Goal: Transaction & Acquisition: Purchase product/service

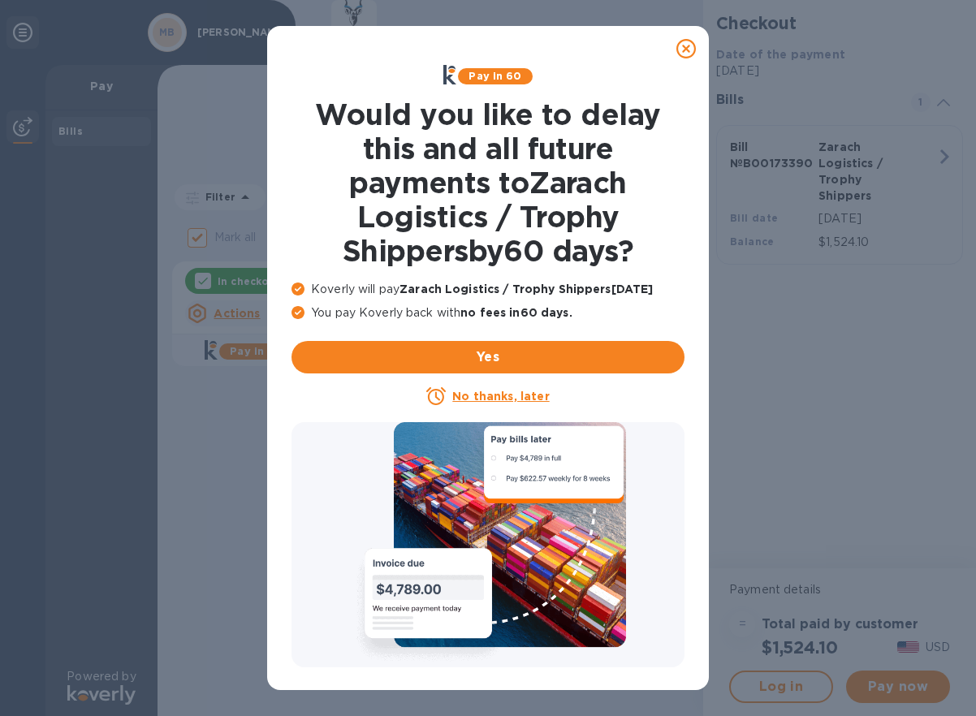
click at [683, 53] on icon at bounding box center [686, 48] width 19 height 19
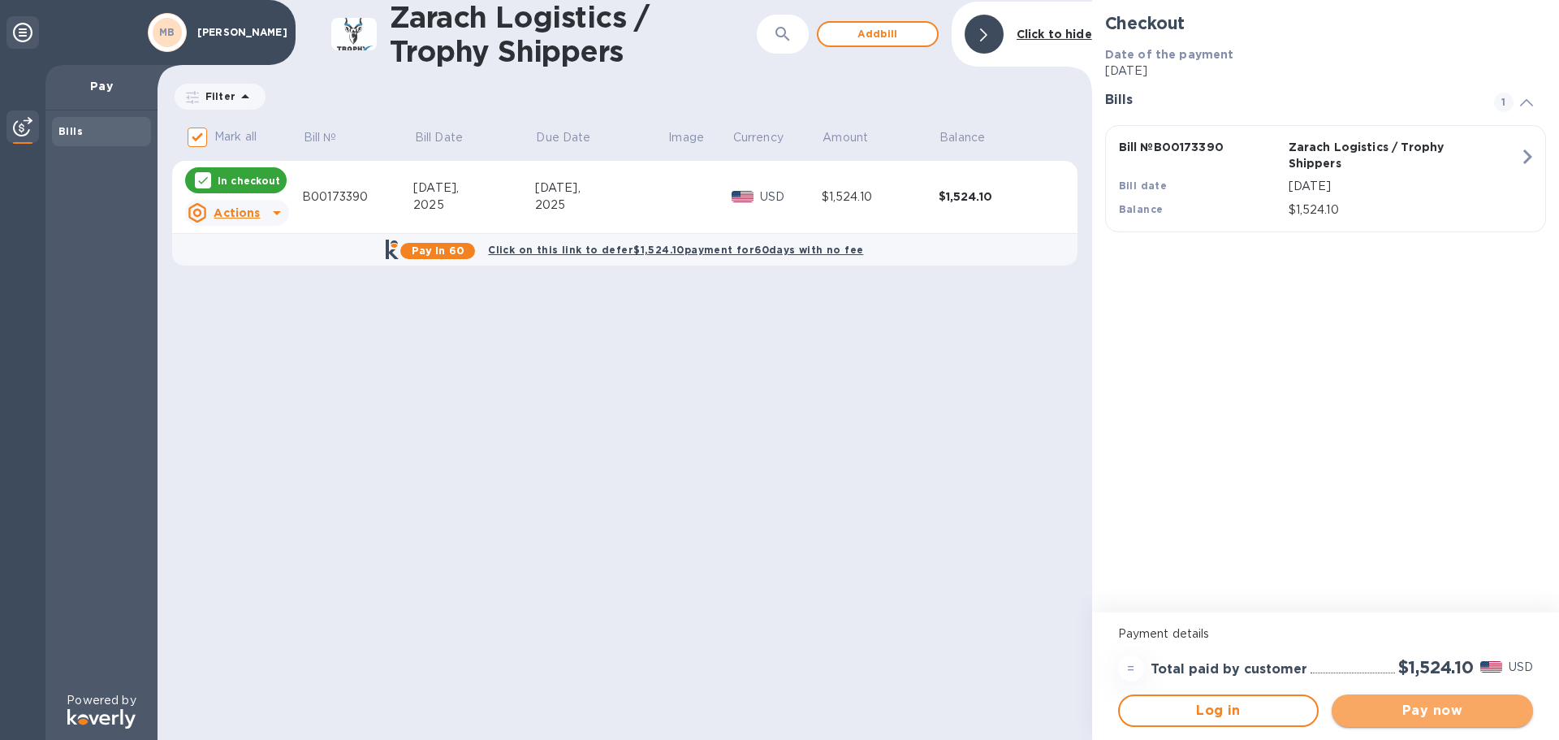
click at [975, 715] on span "Pay now" at bounding box center [1432, 710] width 175 height 19
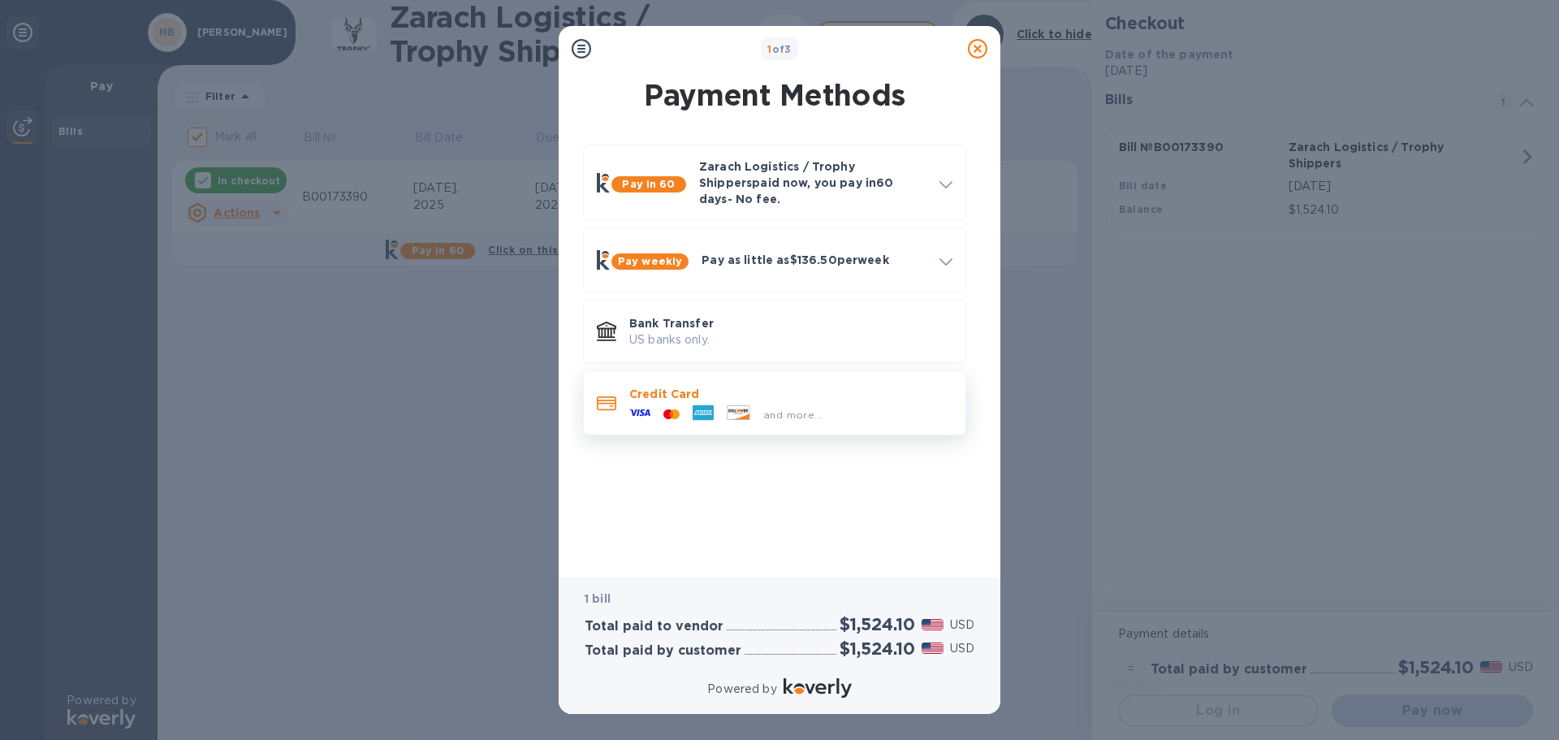
click at [728, 386] on p "Credit Card" at bounding box center [790, 394] width 323 height 16
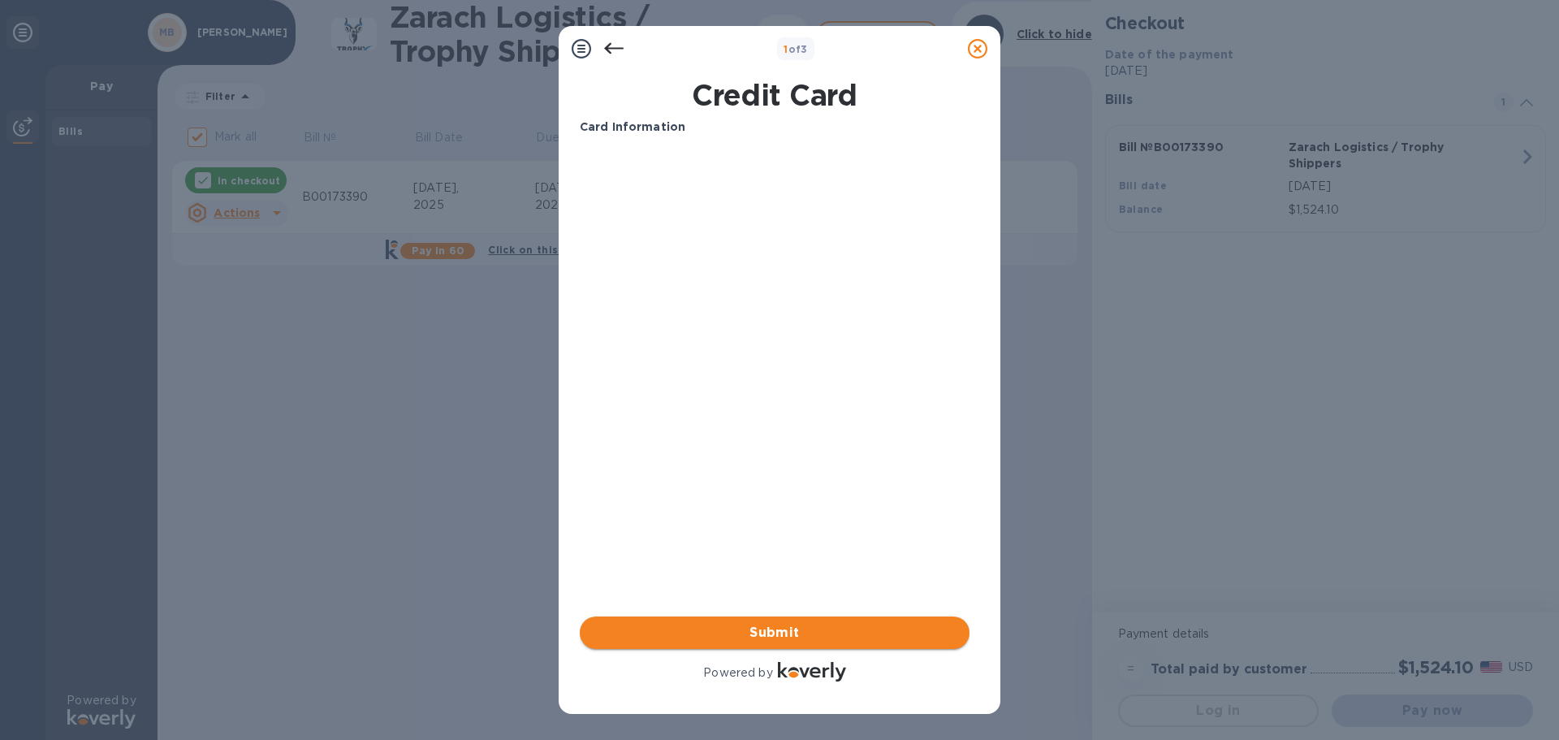
click at [770, 628] on span "Submit" at bounding box center [775, 632] width 364 height 19
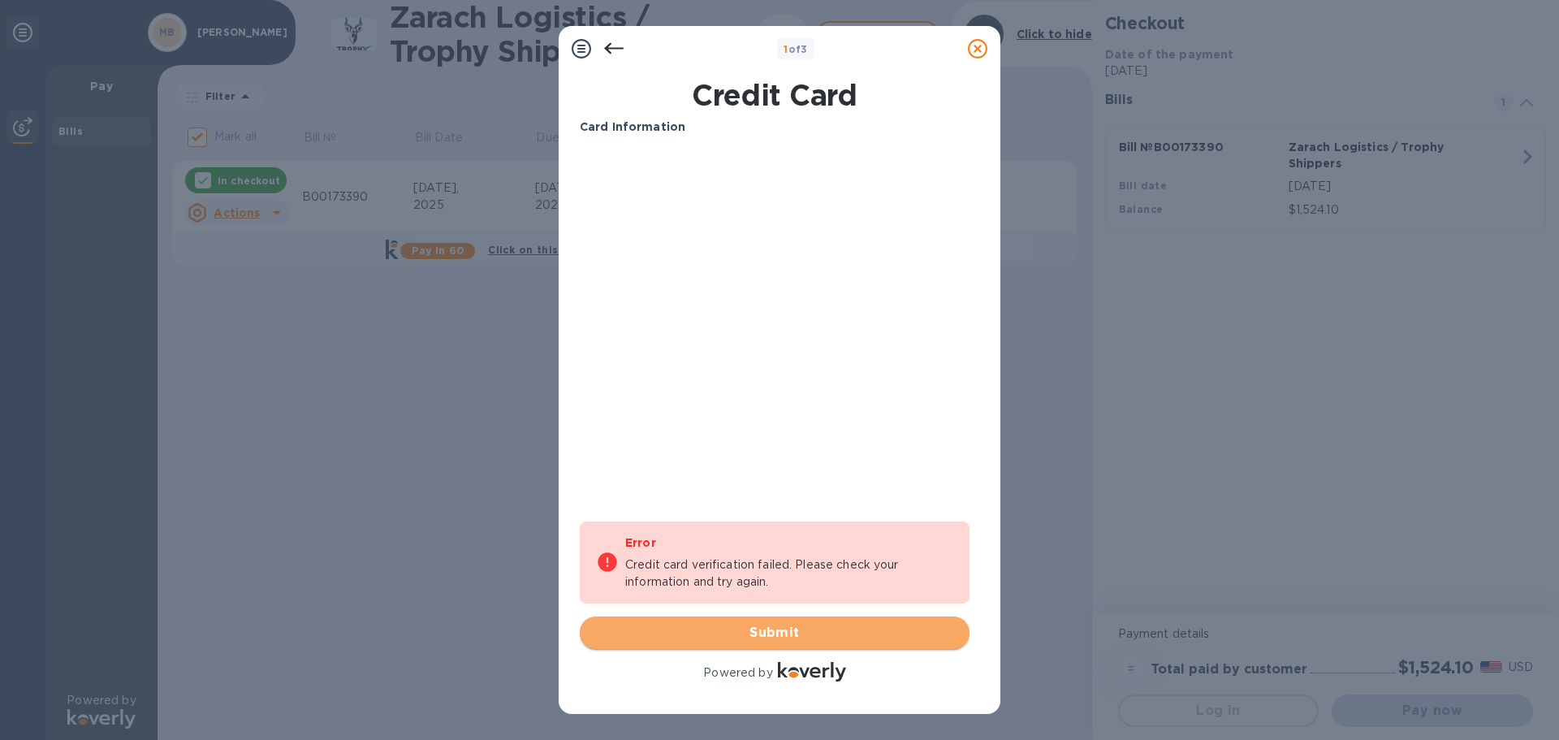
click at [763, 626] on span "Submit" at bounding box center [775, 632] width 364 height 19
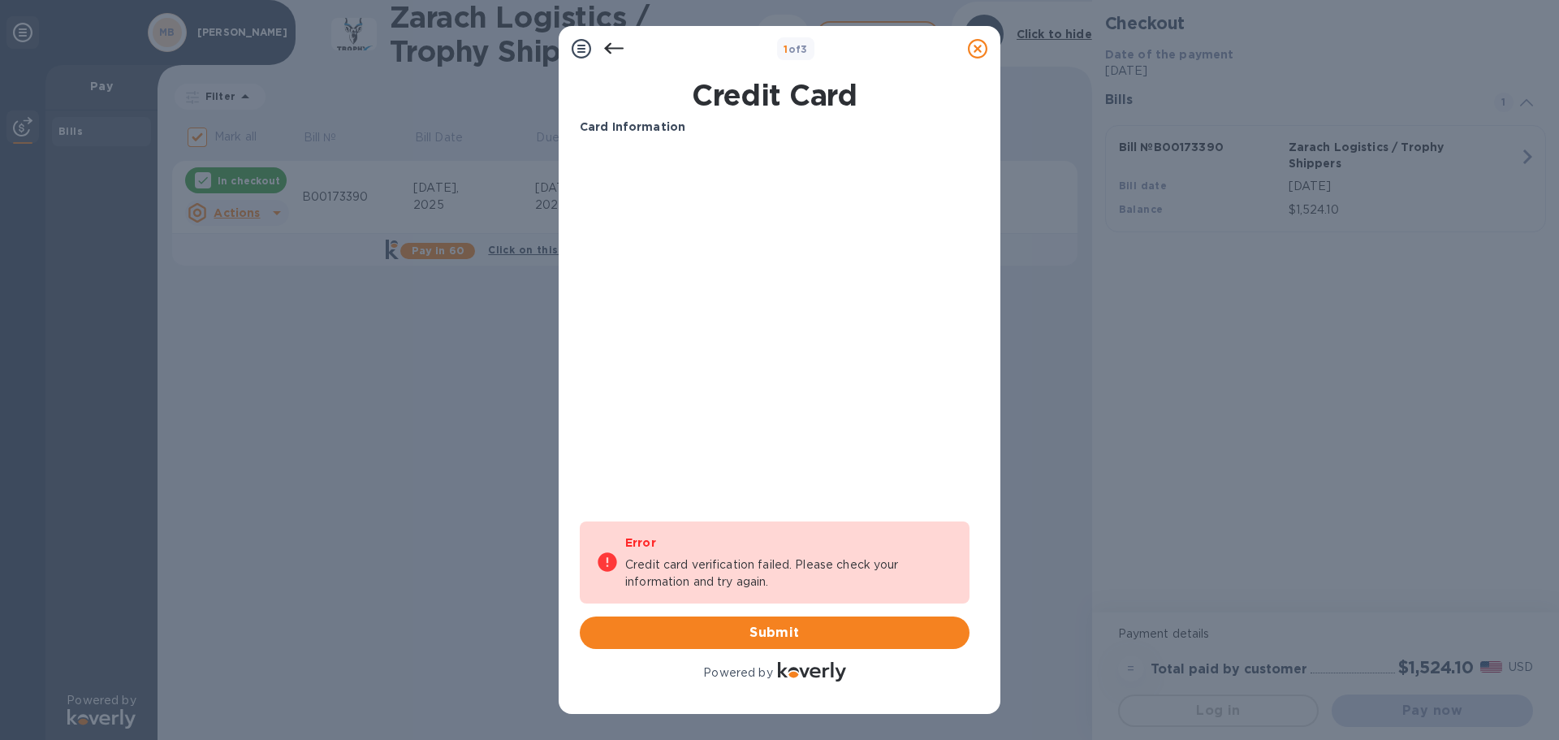
click at [975, 61] on div at bounding box center [978, 48] width 32 height 32
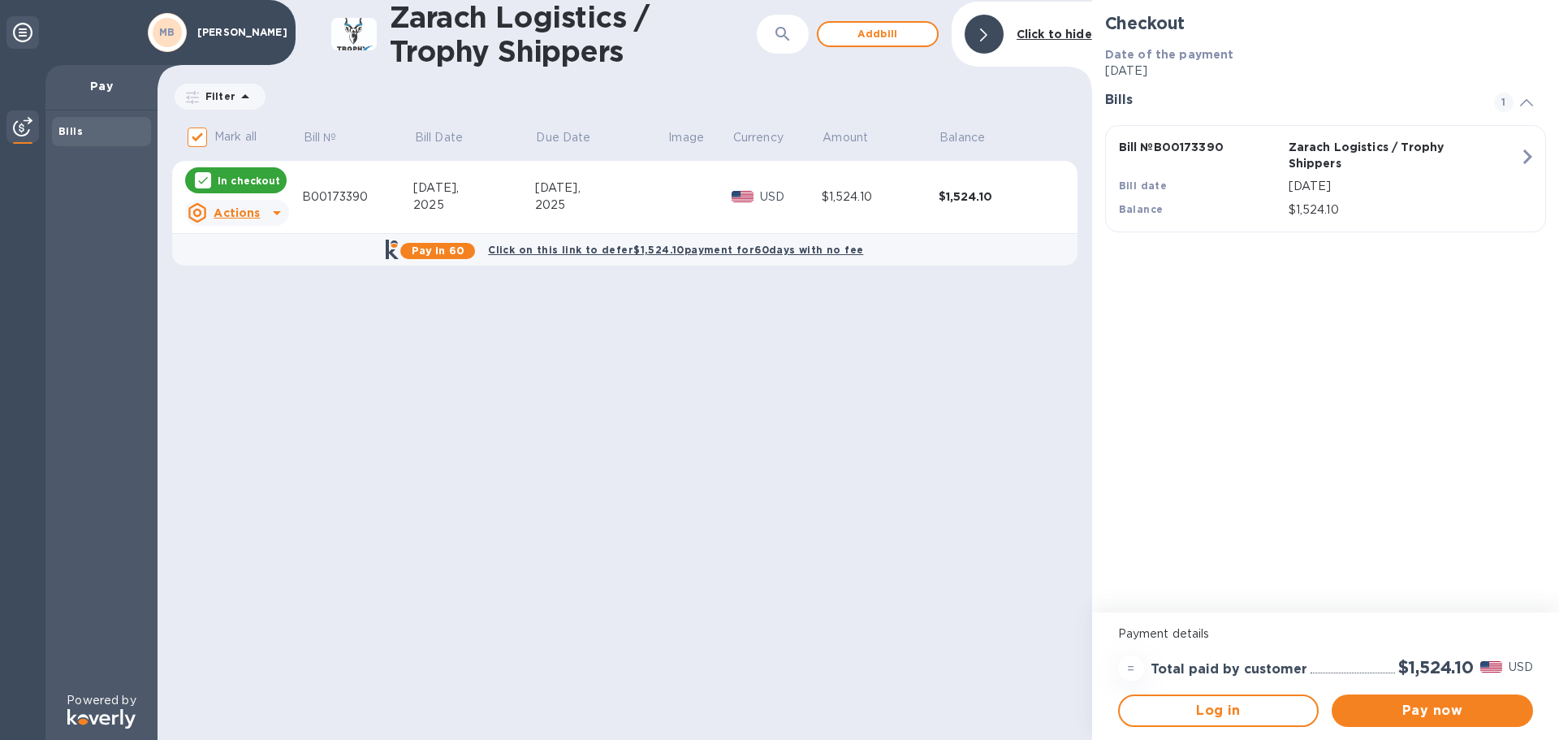
click at [95, 89] on p "Pay" at bounding box center [101, 86] width 86 height 16
click at [244, 210] on u "Actions" at bounding box center [237, 212] width 46 height 13
click at [256, 281] on b "Open bill" at bounding box center [258, 278] width 54 height 13
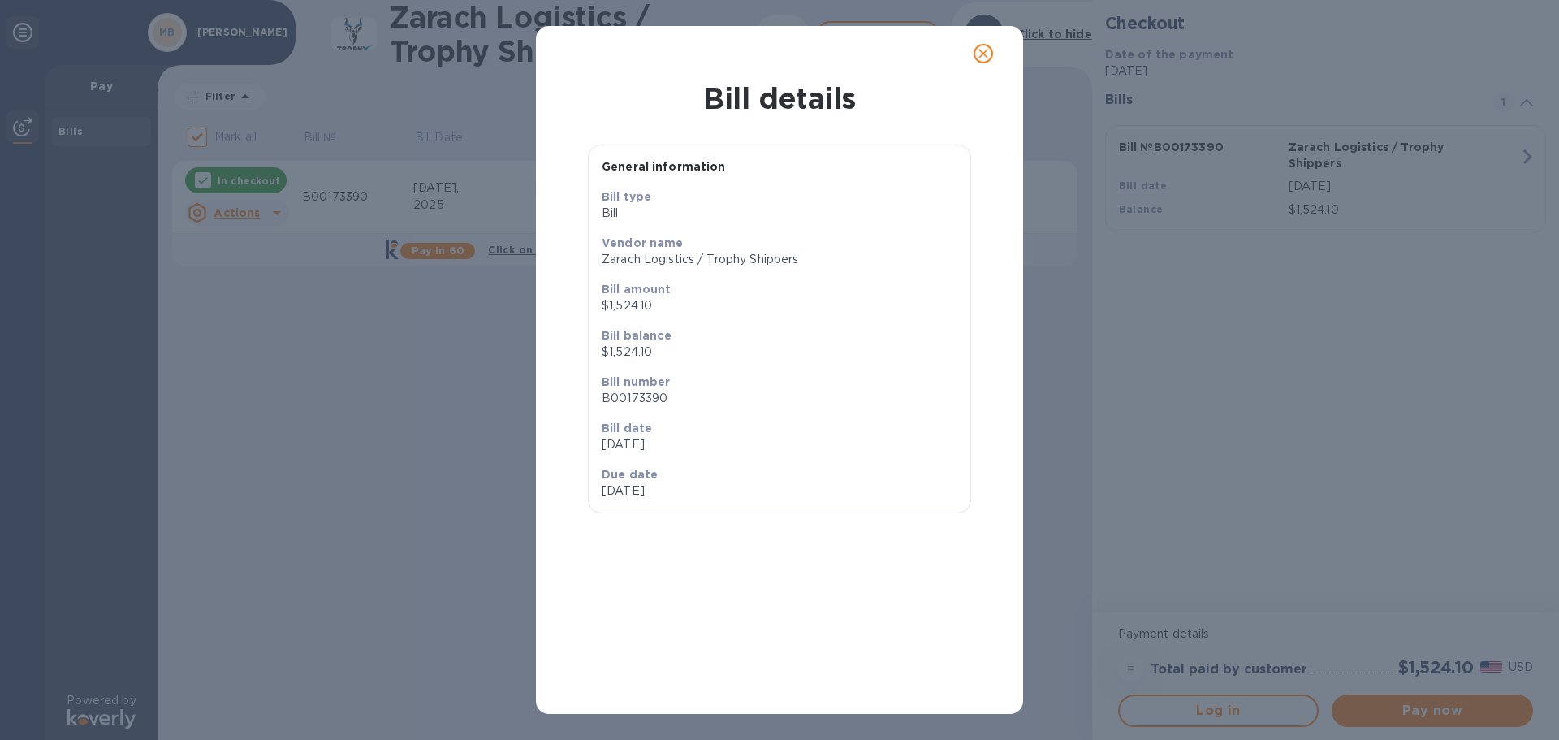
click at [975, 58] on icon "close" at bounding box center [983, 53] width 16 height 16
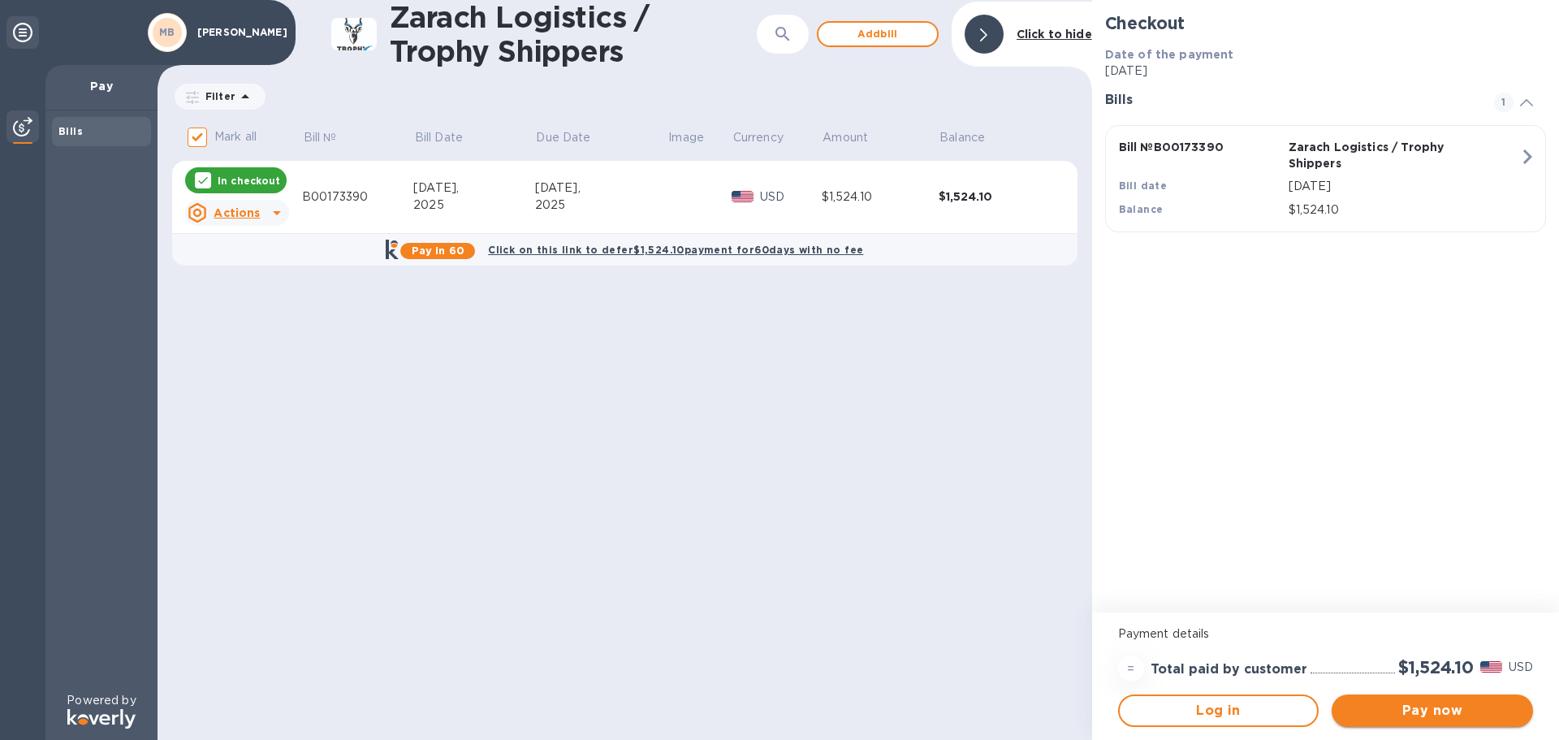
click at [975, 715] on span "Pay now" at bounding box center [1432, 710] width 175 height 19
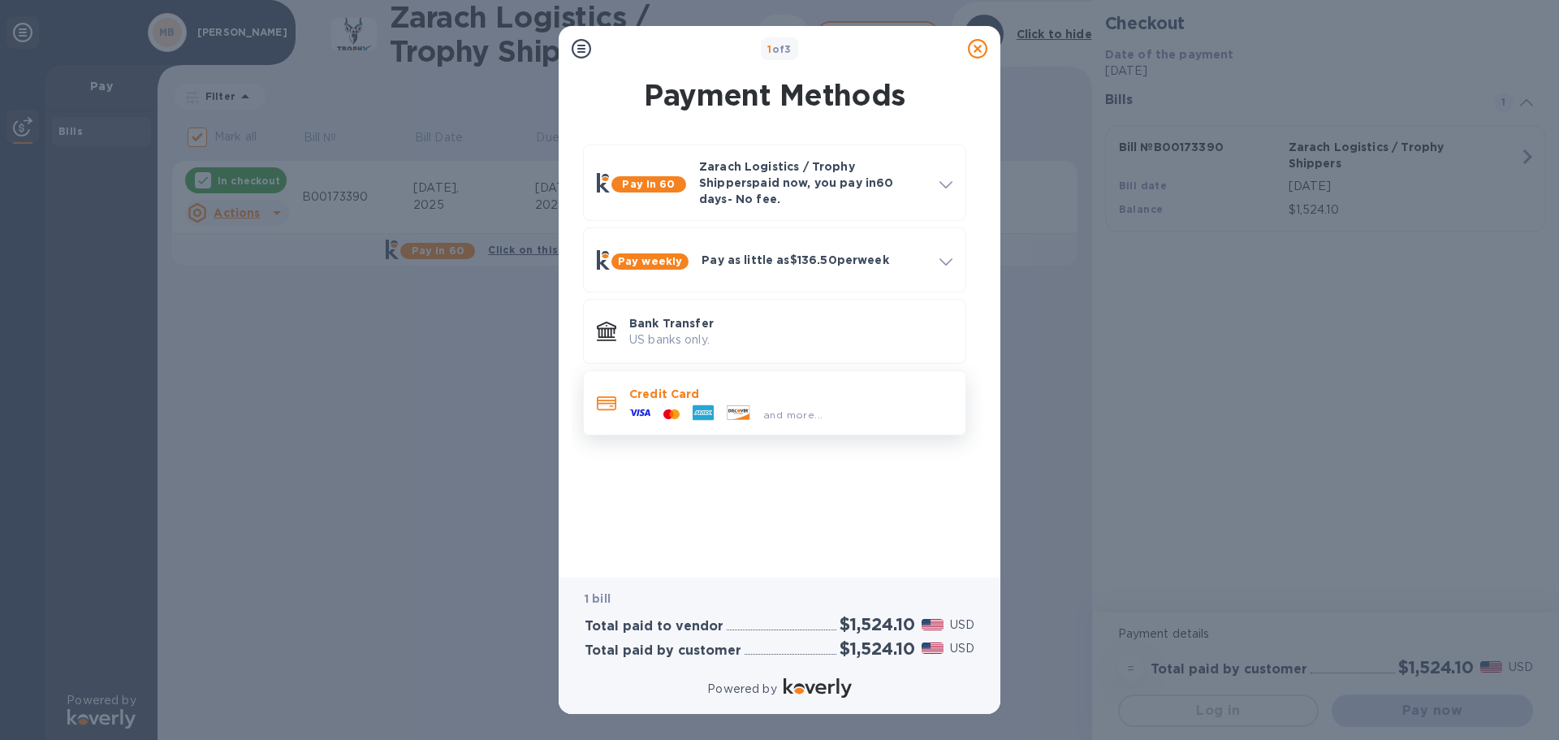
click at [746, 405] on icon at bounding box center [739, 412] width 22 height 14
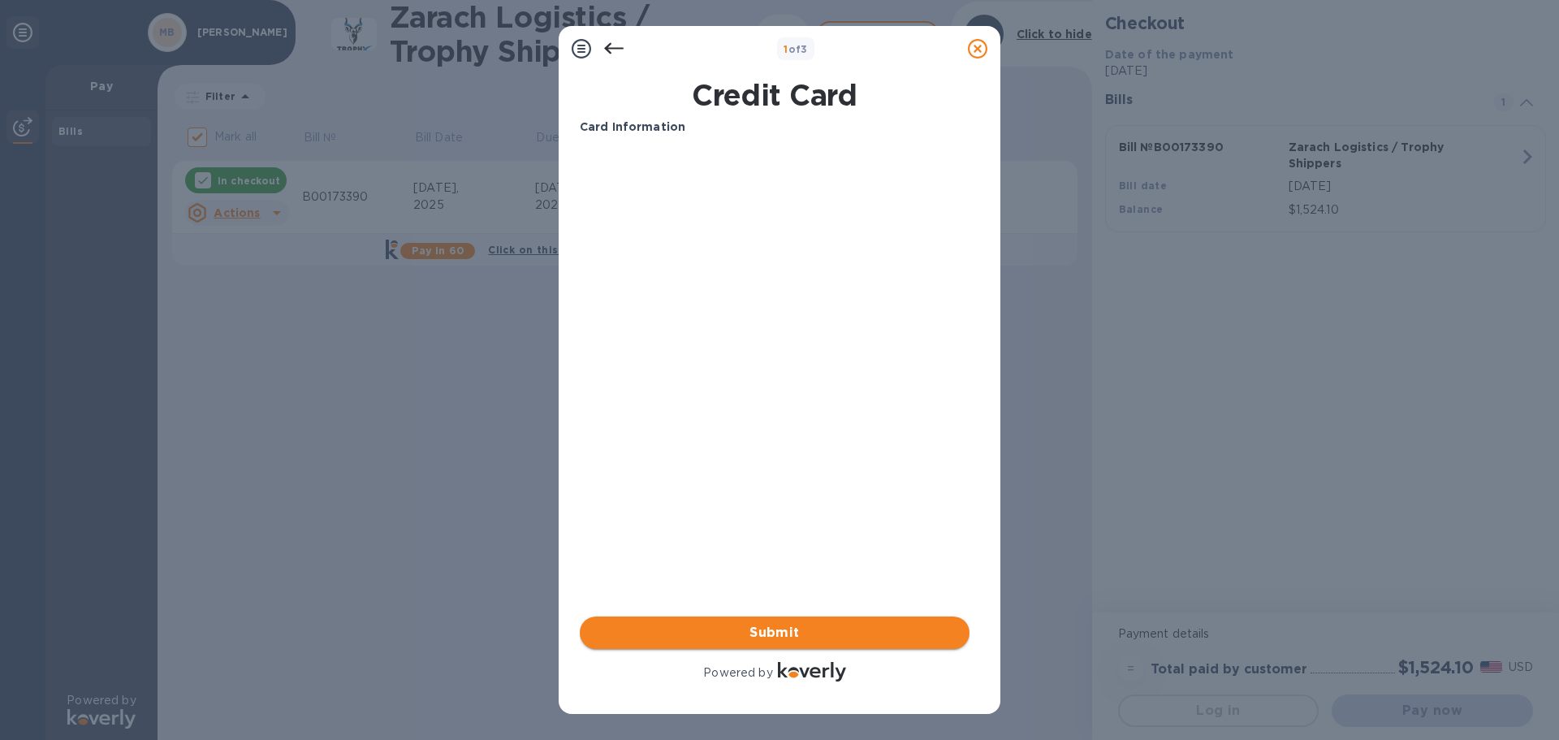
click at [744, 632] on span "Submit" at bounding box center [775, 632] width 364 height 19
